Goal: Information Seeking & Learning: Learn about a topic

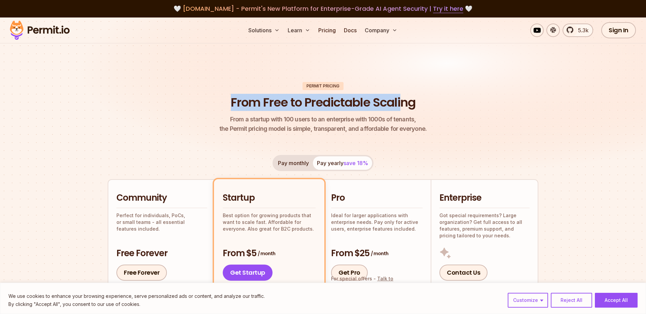
drag, startPoint x: 229, startPoint y: 105, endPoint x: 402, endPoint y: 106, distance: 173.0
click at [403, 106] on h1 "From Free to Predictable Scaling" at bounding box center [323, 102] width 185 height 17
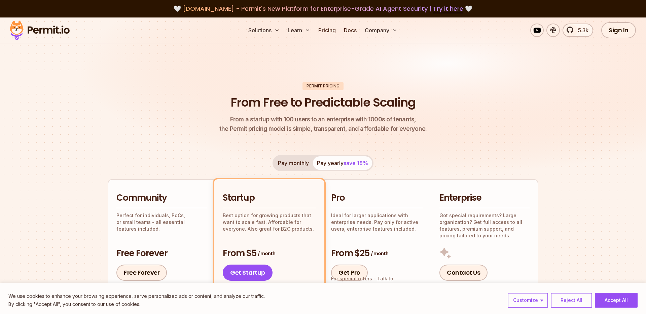
click at [324, 105] on h1 "From Free to Predictable Scaling" at bounding box center [323, 102] width 185 height 17
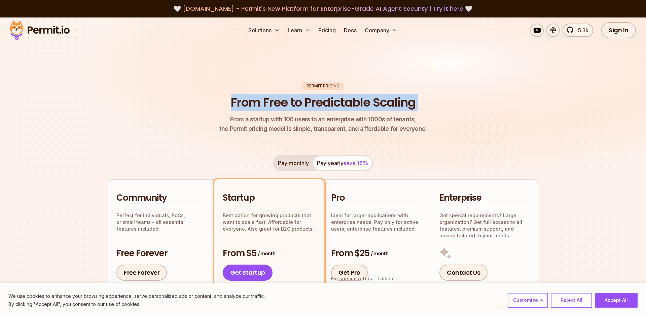
click at [324, 105] on h1 "From Free to Predictable Scaling" at bounding box center [323, 102] width 185 height 17
click at [323, 105] on h1 "From Free to Predictable Scaling" at bounding box center [323, 102] width 185 height 17
click at [322, 105] on h1 "From Free to Predictable Scaling" at bounding box center [323, 102] width 185 height 17
click at [332, 100] on h1 "From Free to Predictable Scaling" at bounding box center [323, 102] width 185 height 17
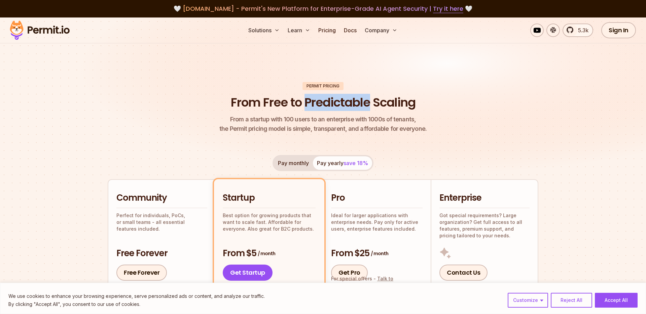
click at [332, 100] on h1 "From Free to Predictable Scaling" at bounding box center [323, 102] width 185 height 17
drag, startPoint x: 76, startPoint y: 30, endPoint x: 29, endPoint y: 31, distance: 47.5
click at [29, 31] on div "Solutions Learn Pricing Docs Company 5.3k Sign In Start Now" at bounding box center [323, 30] width 646 height 26
drag, startPoint x: 191, startPoint y: 71, endPoint x: 156, endPoint y: 68, distance: 35.1
click at [191, 71] on img at bounding box center [323, 103] width 646 height 172
